Goal: Task Accomplishment & Management: Use online tool/utility

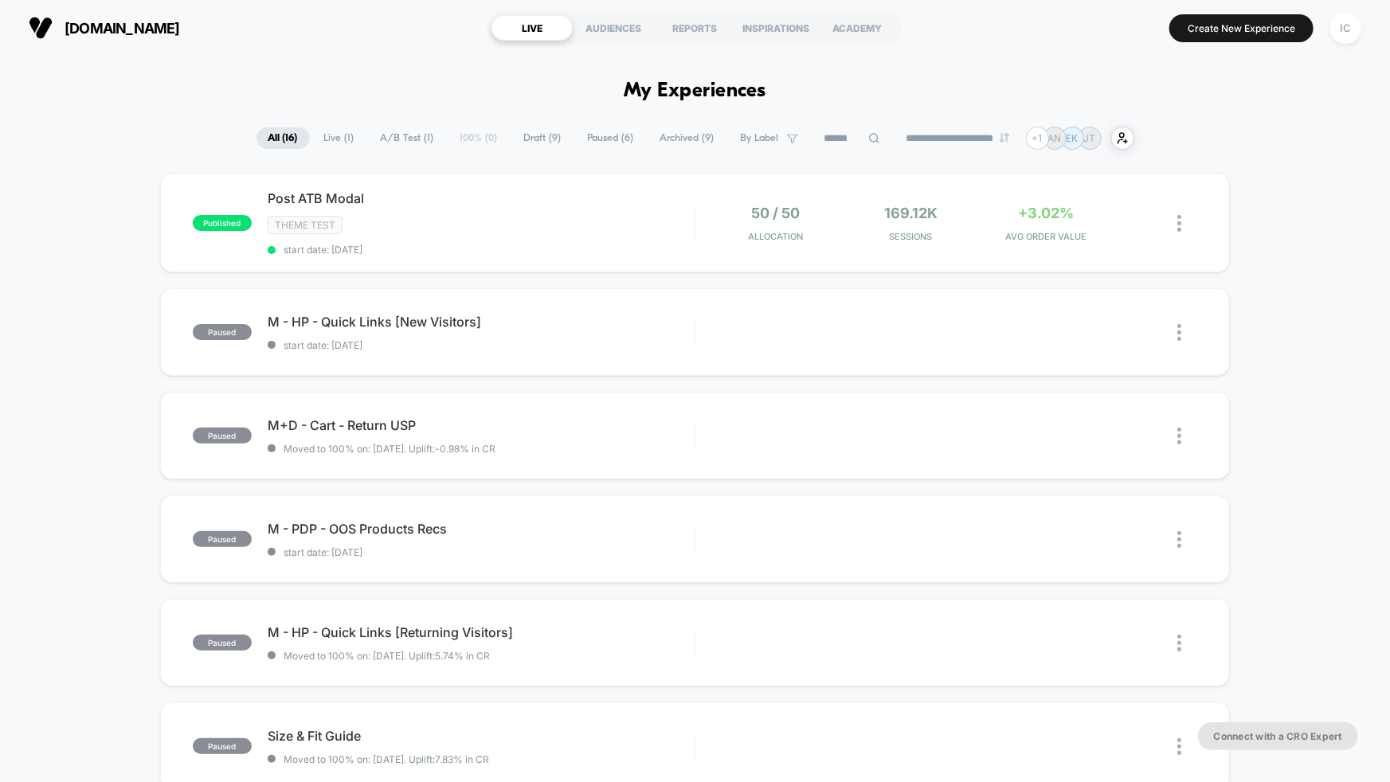
click at [442, 235] on div "Post ATB Modal Click to edit experience details Click to edit experience detail…" at bounding box center [481, 222] width 427 height 65
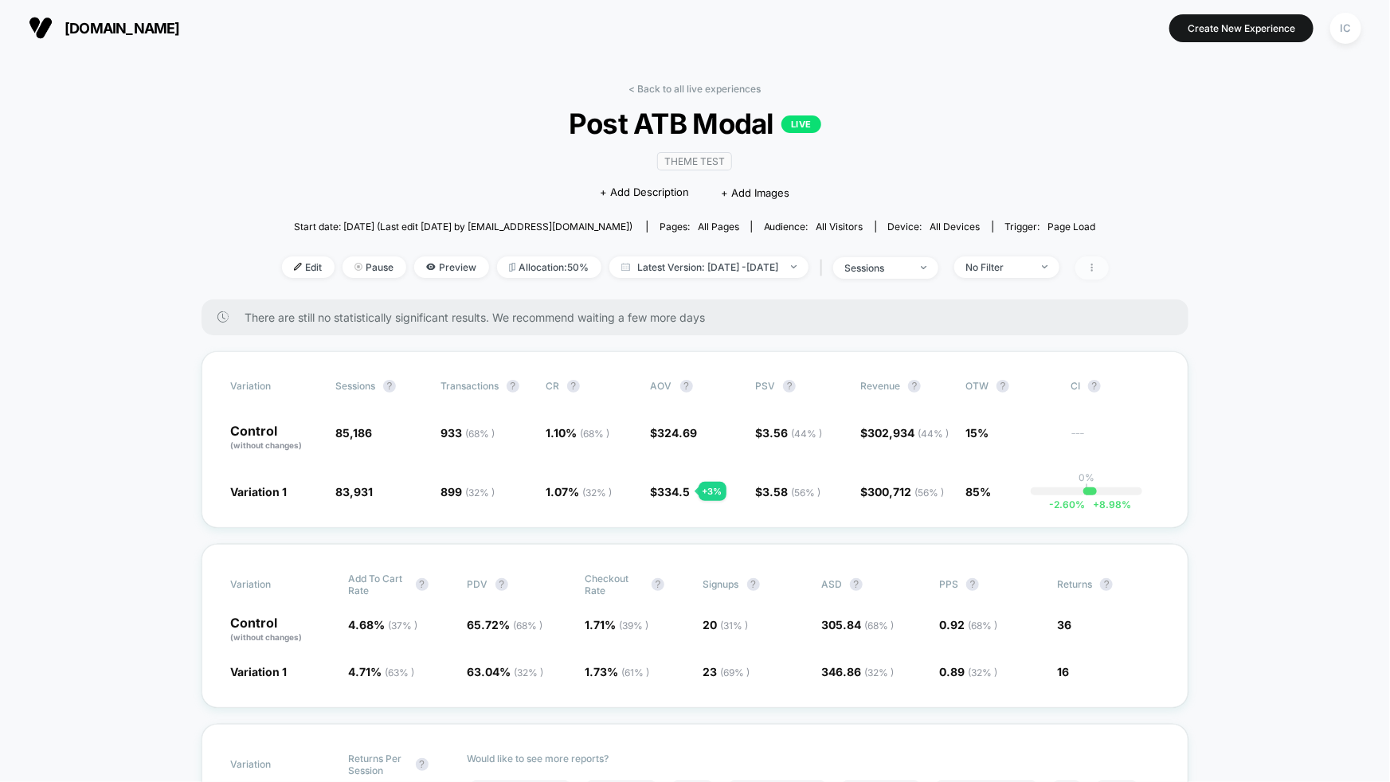
click at [1109, 272] on span at bounding box center [1092, 268] width 33 height 23
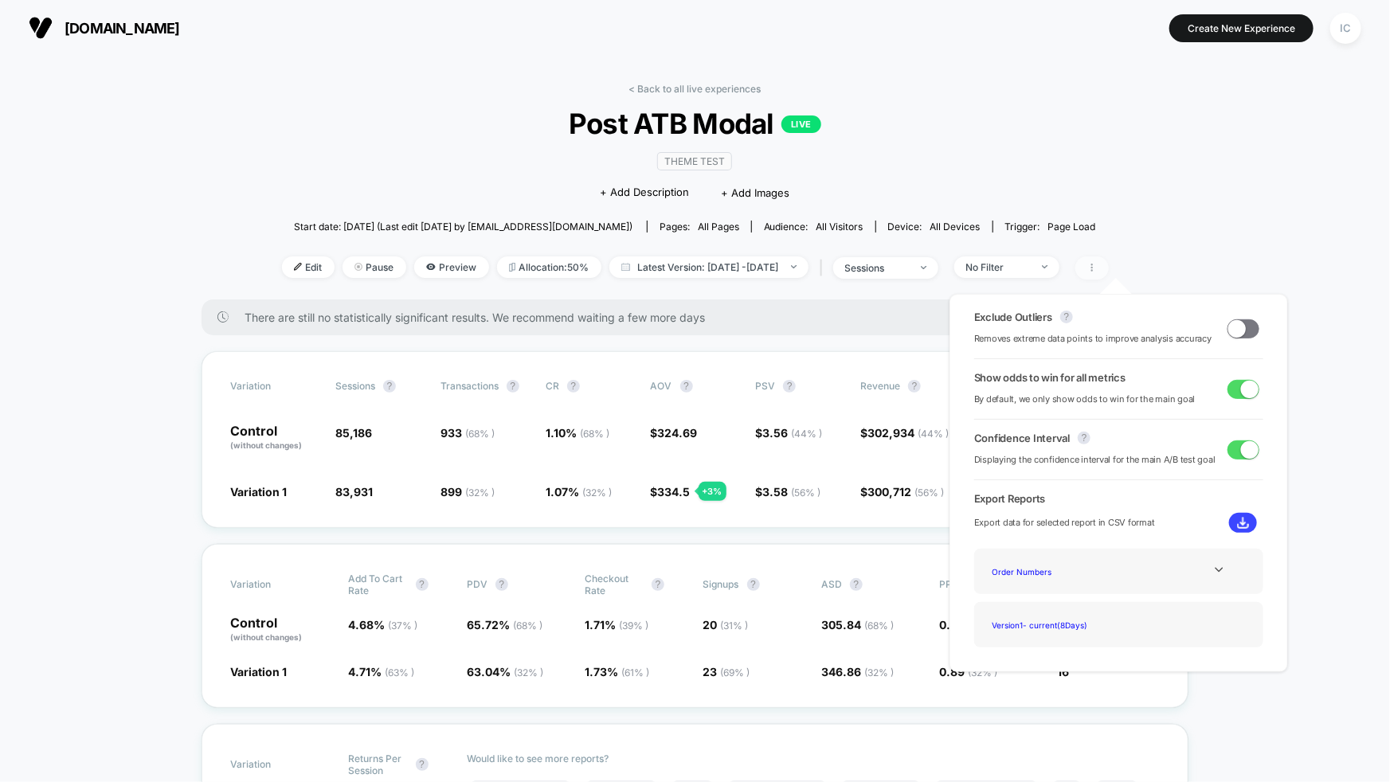
click at [1109, 276] on span at bounding box center [1092, 268] width 33 height 23
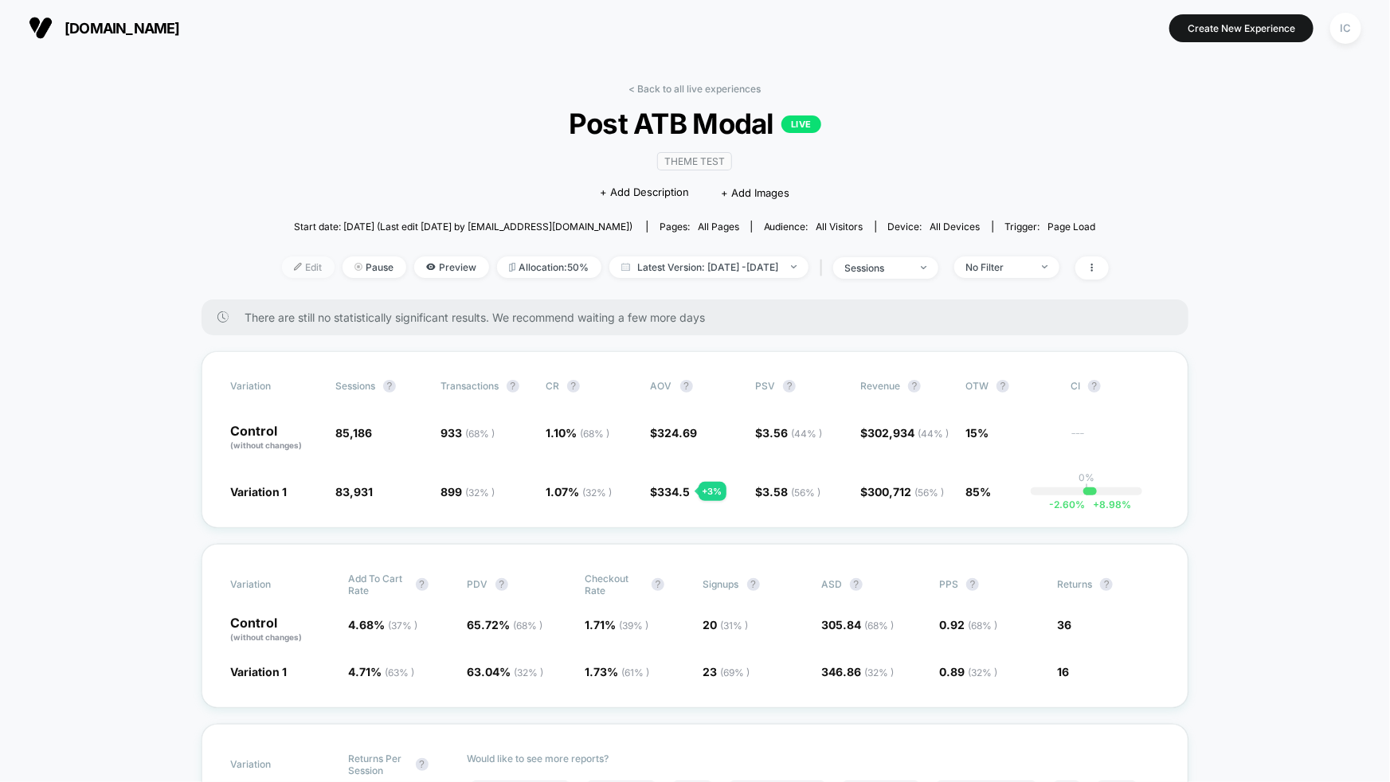
click at [282, 270] on span "Edit" at bounding box center [308, 268] width 53 height 22
